Goal: Find specific page/section: Find specific page/section

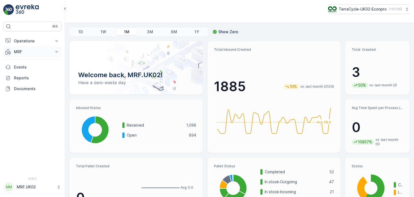
click at [59, 49] on icon at bounding box center [56, 51] width 5 height 5
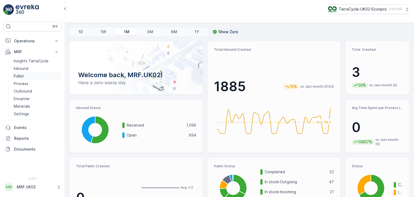
click at [26, 74] on link "Pallet" at bounding box center [37, 76] width 50 height 8
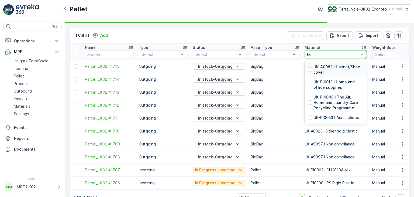
type input "hom"
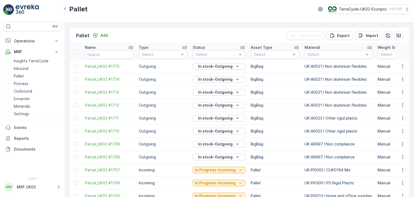
click at [324, 69] on td "UK-A0021 I Non aluminium flexibles" at bounding box center [338, 66] width 73 height 13
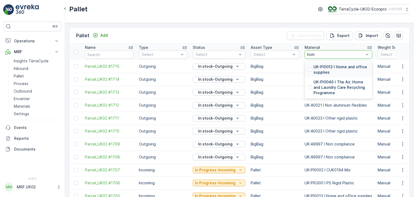
type input "home"
click at [340, 63] on div "UK-PI0013 I Home and office supplies" at bounding box center [339, 69] width 68 height 15
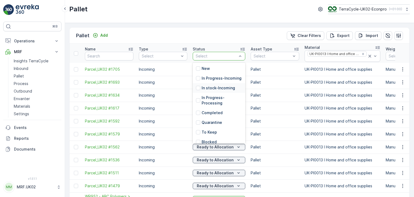
click at [225, 93] on div "In stock-Incoming" at bounding box center [219, 88] width 53 height 10
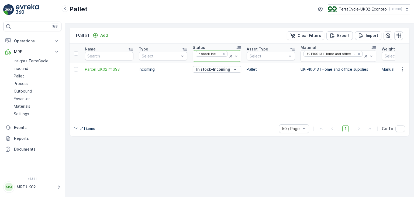
click at [232, 55] on icon at bounding box center [230, 55] width 5 height 5
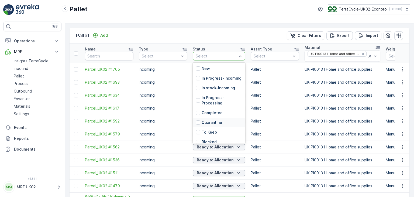
click at [242, 127] on div "Quarantine" at bounding box center [219, 123] width 53 height 10
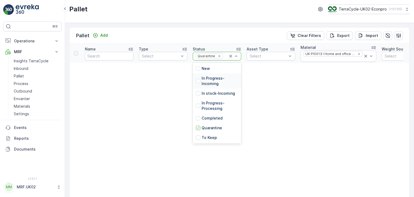
scroll to position [49, 0]
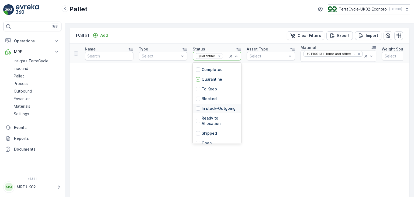
click at [228, 111] on div "In stock-Outgoing" at bounding box center [217, 109] width 49 height 10
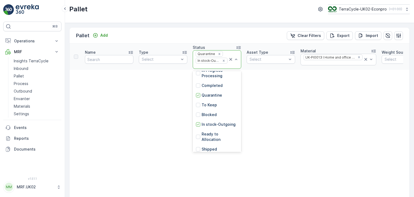
scroll to position [41, 0]
click at [229, 132] on p "Ready to Allocation" at bounding box center [220, 136] width 36 height 11
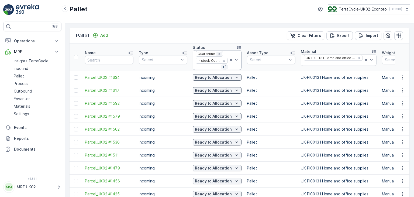
click at [219, 53] on icon "Remove Quarantine" at bounding box center [220, 54] width 2 height 2
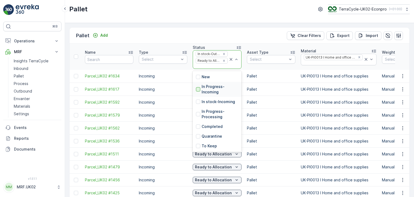
click at [200, 87] on div at bounding box center [198, 89] width 4 height 4
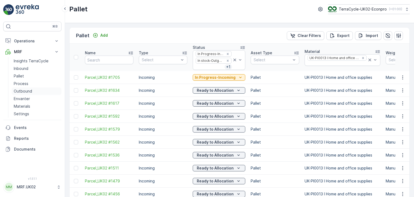
click at [24, 90] on p "Outbound" at bounding box center [23, 90] width 18 height 5
